Goal: Task Accomplishment & Management: Use online tool/utility

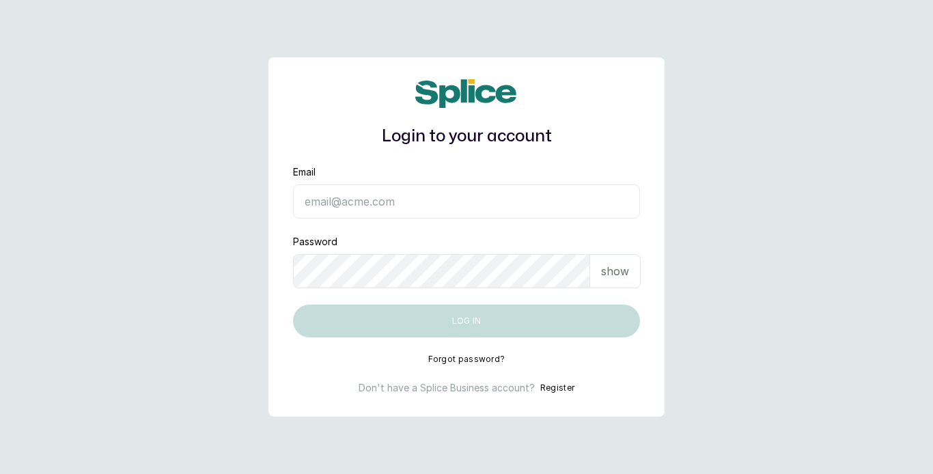
type input "ameeraabraham@hotmail.com"
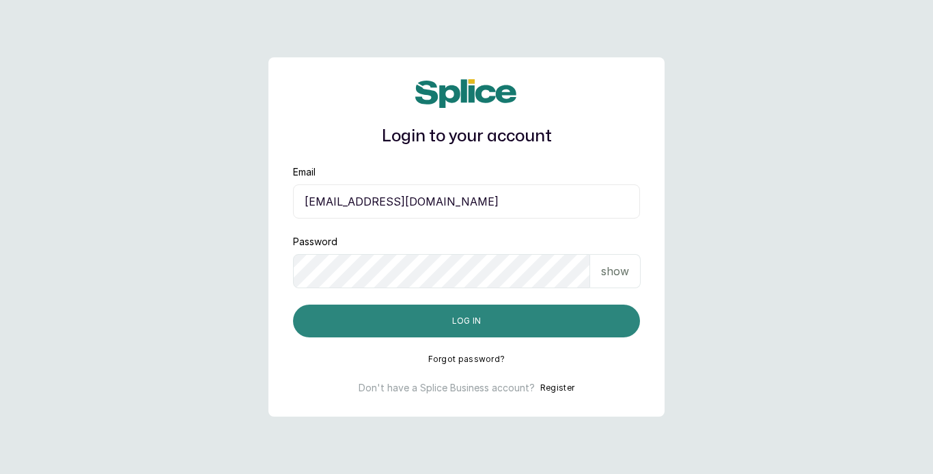
click at [451, 324] on button "Log in" at bounding box center [466, 321] width 347 height 33
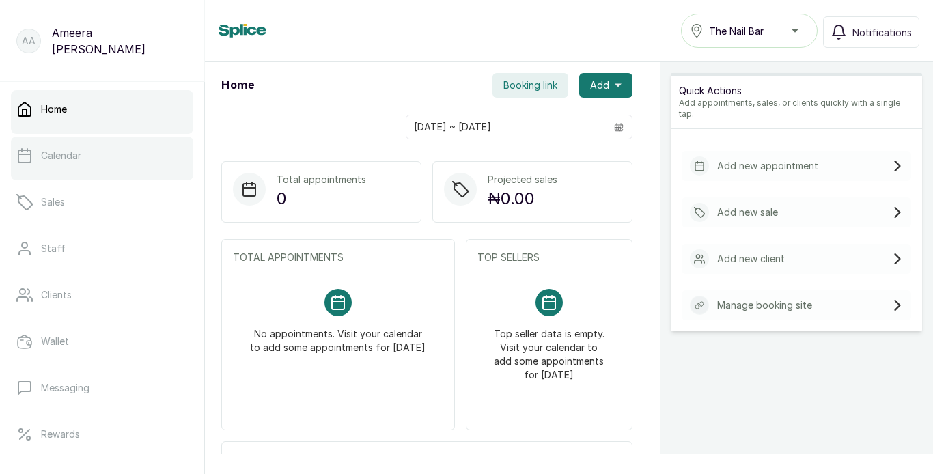
click at [85, 154] on link "Calendar" at bounding box center [102, 156] width 182 height 38
